Goal: Complete application form

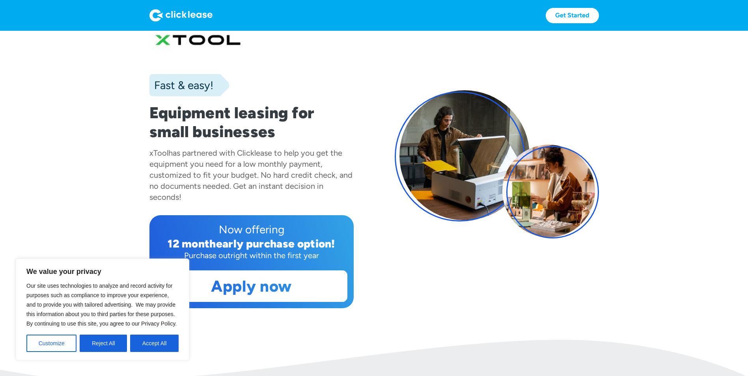
scroll to position [39, 0]
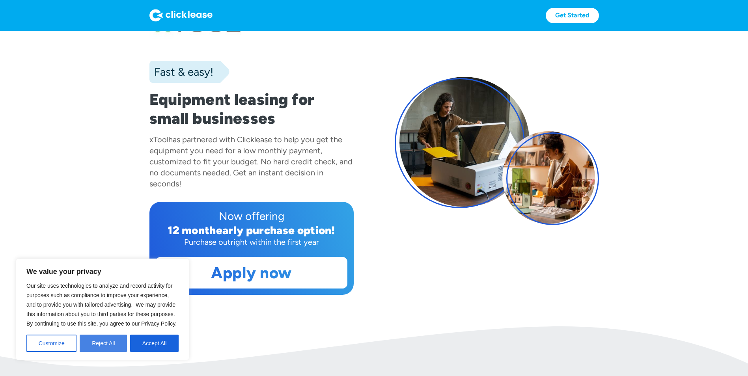
click at [104, 345] on button "Reject All" at bounding box center [103, 343] width 47 height 17
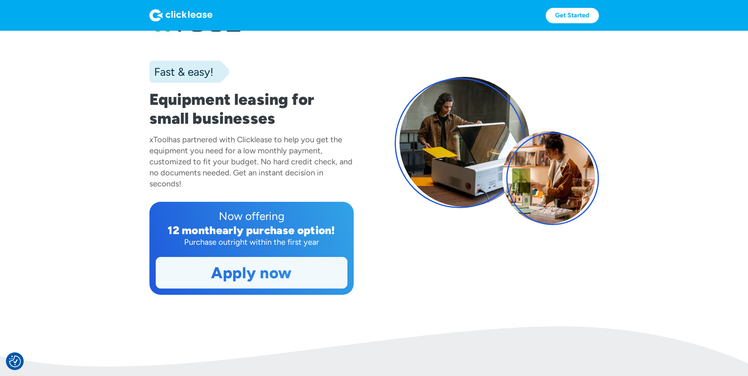
click at [239, 272] on link "Apply now" at bounding box center [251, 272] width 191 height 31
